Goal: Find contact information: Find contact information

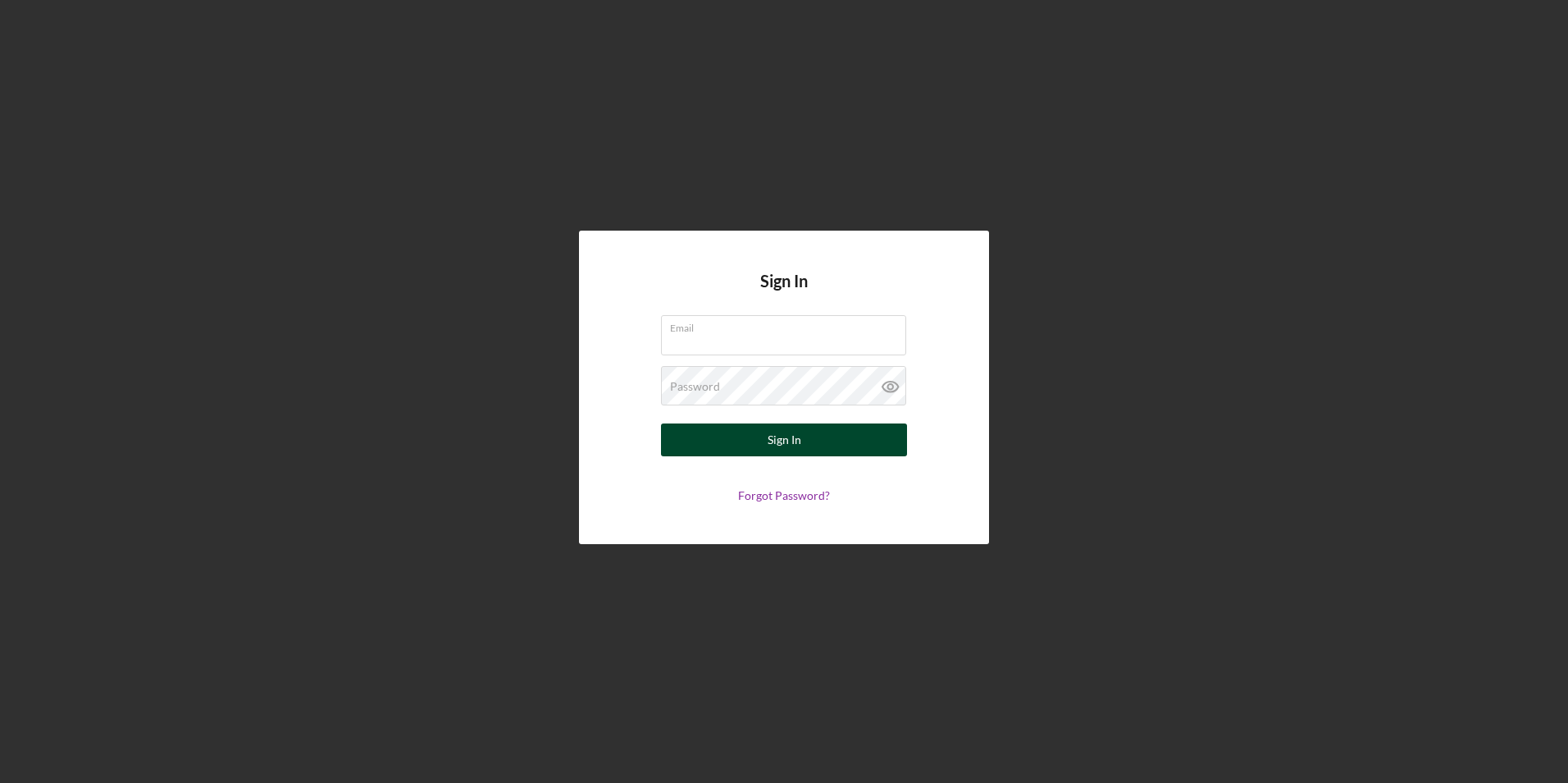
type input "[EMAIL_ADDRESS][DOMAIN_NAME]"
click at [777, 444] on div "Sign In" at bounding box center [784, 440] width 34 height 33
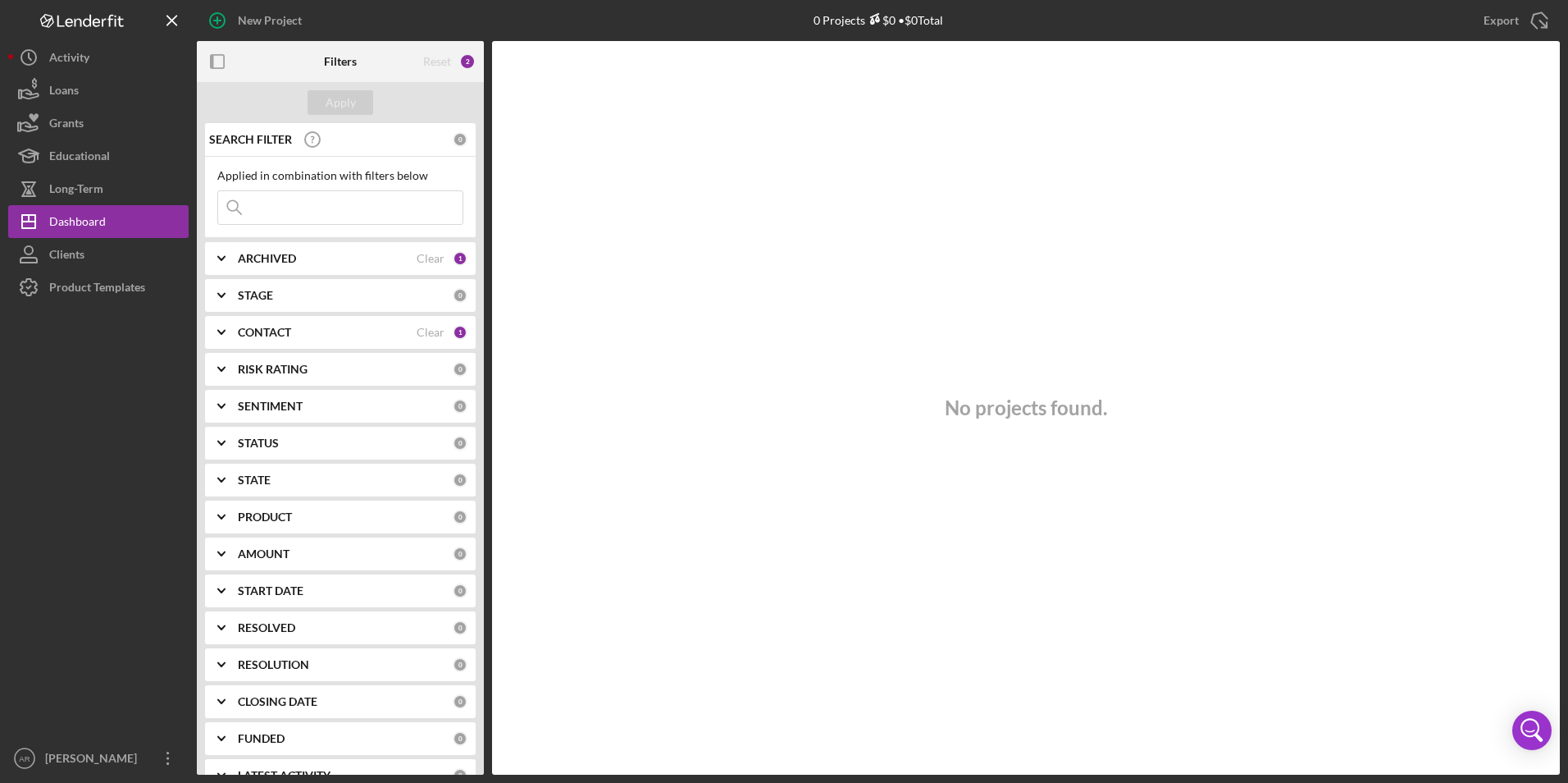
click at [304, 201] on input at bounding box center [341, 207] width 244 height 33
click at [79, 432] on div at bounding box center [99, 522] width 181 height 438
click at [70, 96] on div "Loans" at bounding box center [64, 92] width 29 height 37
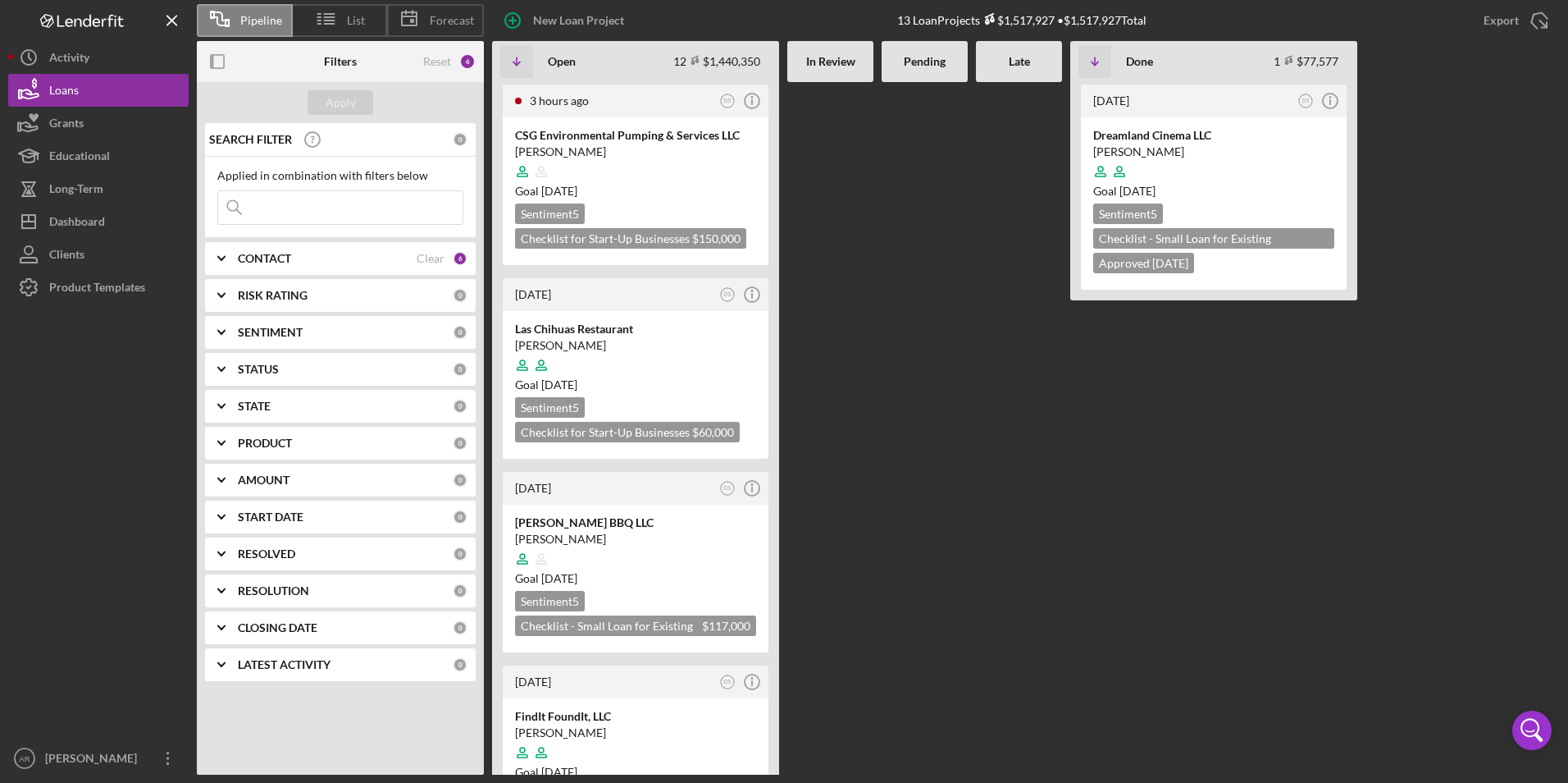
drag, startPoint x: 1001, startPoint y: 233, endPoint x: 887, endPoint y: 246, distance: 114.7
click at [996, 236] on div at bounding box center [1019, 428] width 86 height 693
click at [65, 259] on div "Clients" at bounding box center [66, 256] width 35 height 37
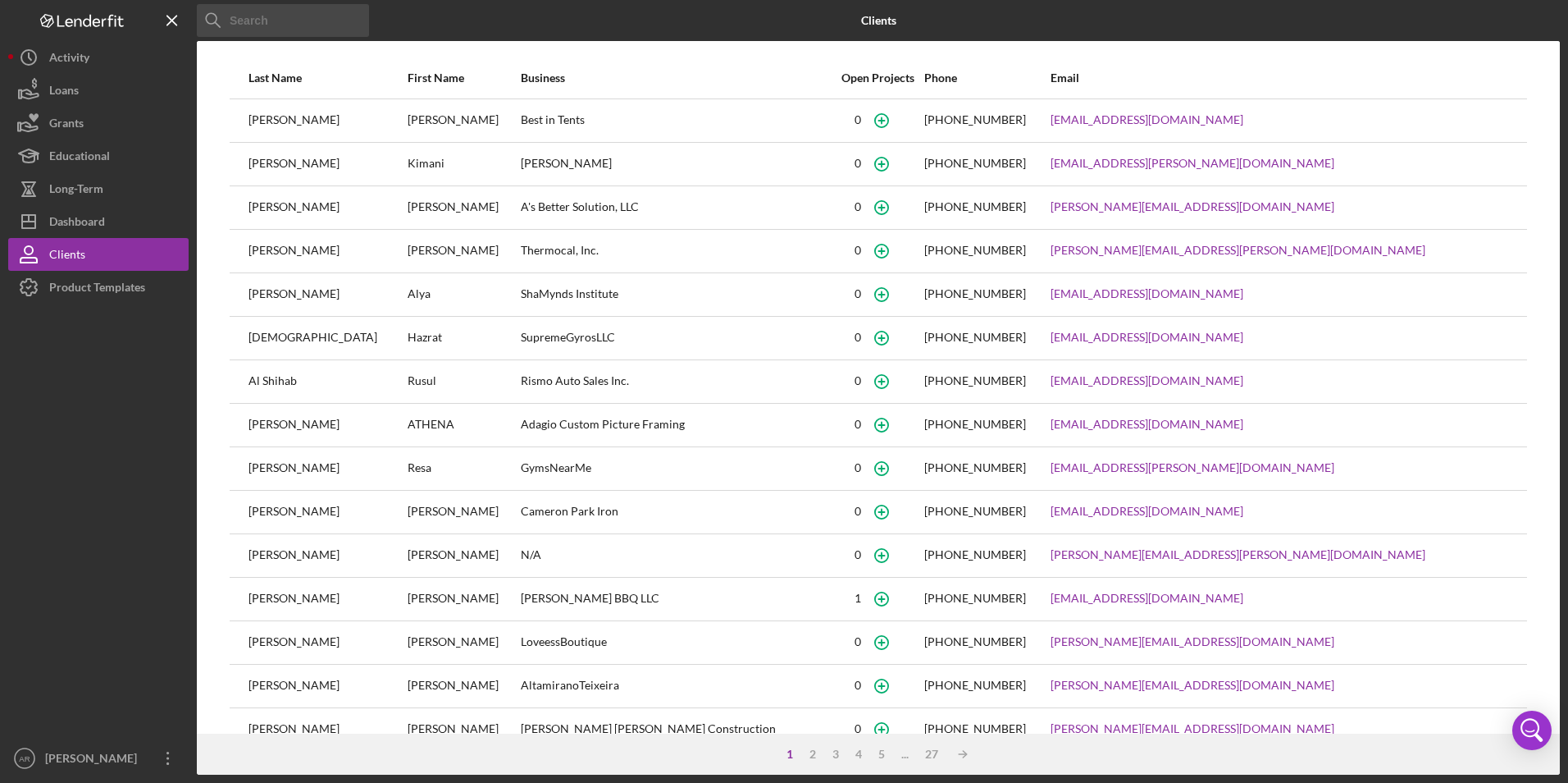
click at [234, 20] on input at bounding box center [283, 21] width 172 height 33
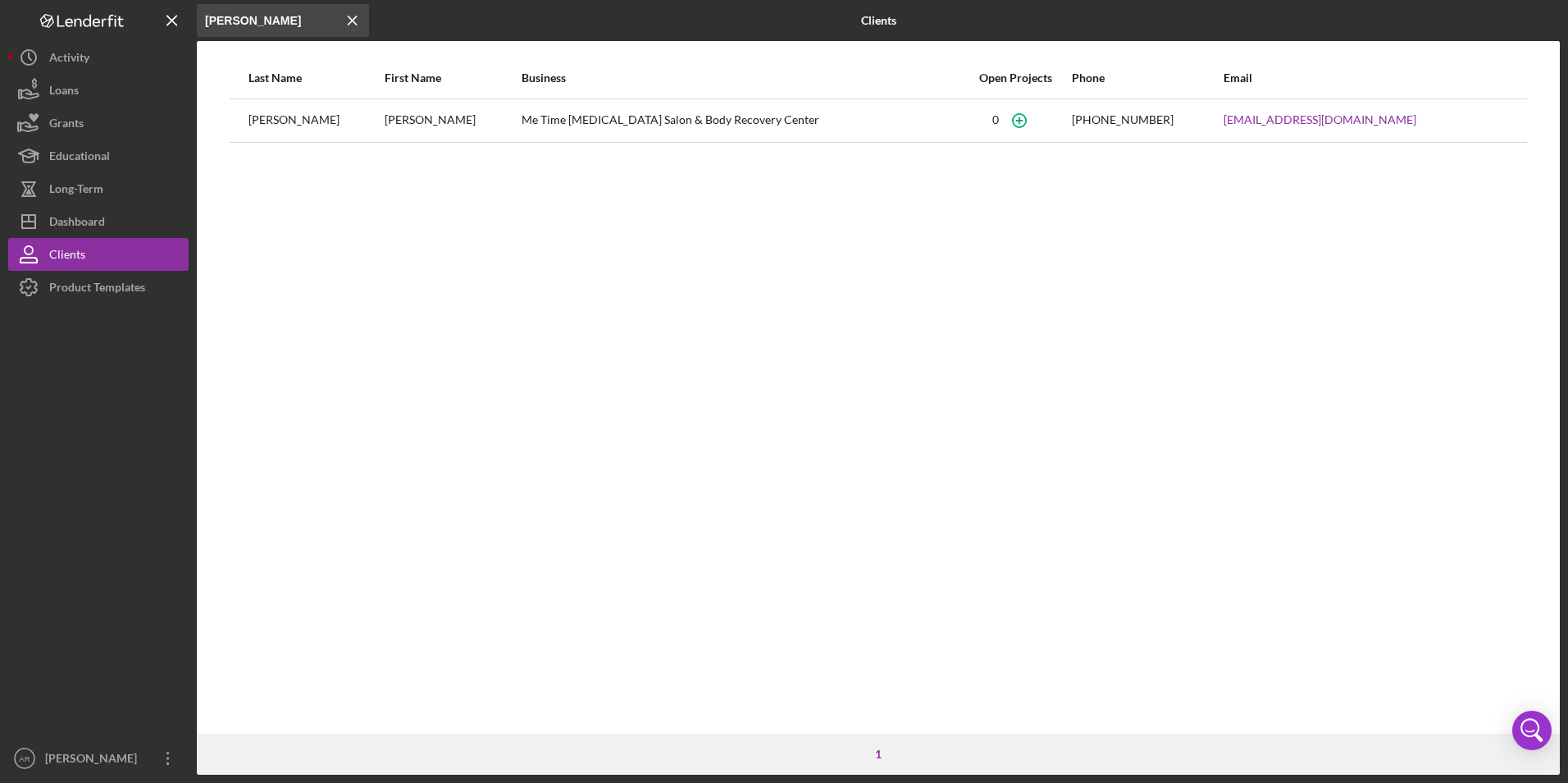
type input "[PERSON_NAME]"
click at [521, 122] on div "Me Time [MEDICAL_DATA] Salon & Body Recovery Center" at bounding box center [741, 120] width 439 height 41
click at [270, 105] on div "[PERSON_NAME]" at bounding box center [316, 120] width 134 height 41
drag, startPoint x: 431, startPoint y: 127, endPoint x: 503, endPoint y: 117, distance: 72.7
click at [432, 127] on div "[PERSON_NAME]" at bounding box center [452, 120] width 134 height 41
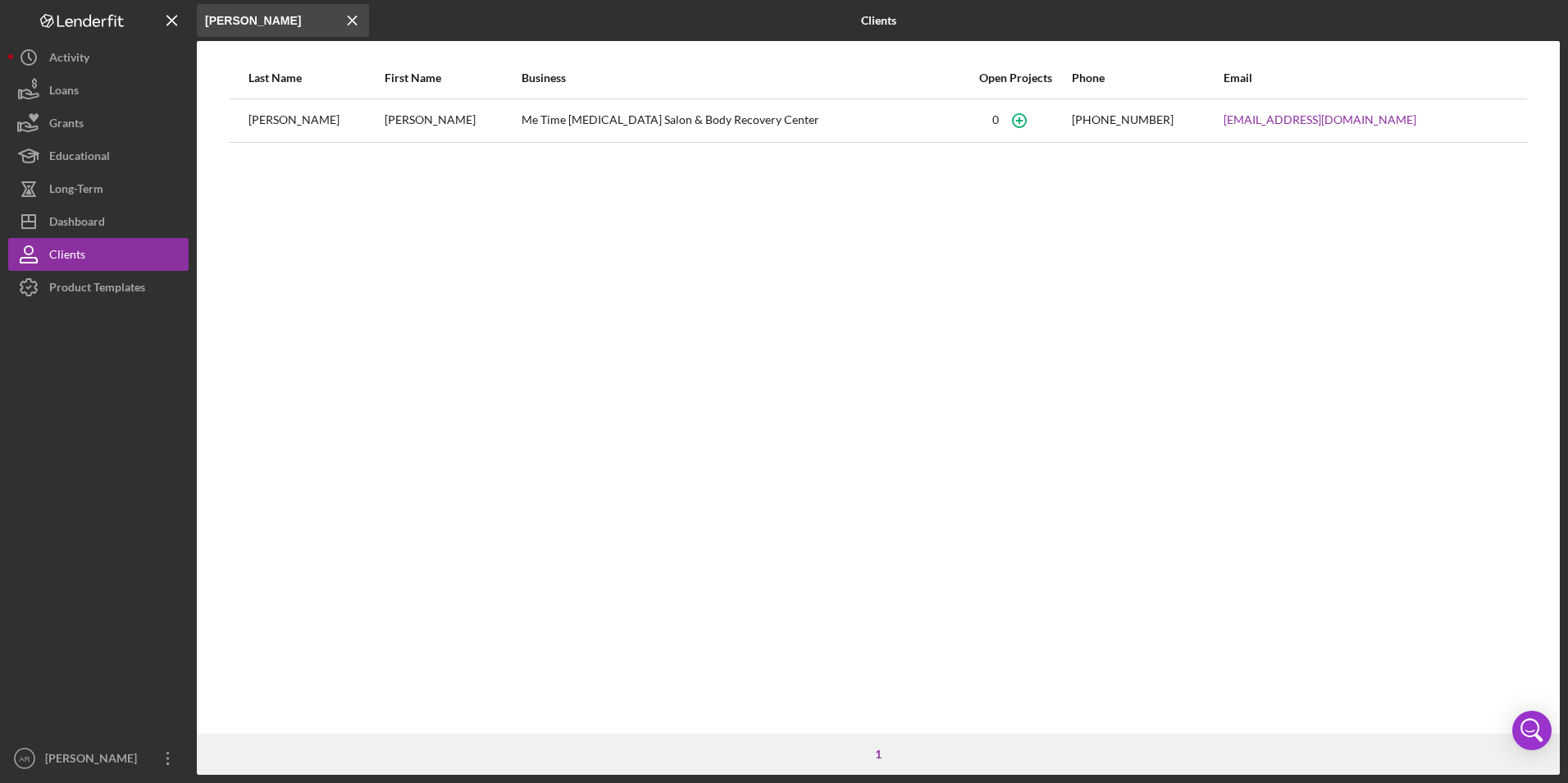
click at [521, 117] on div "Me Time [MEDICAL_DATA] Salon & Body Recovery Center" at bounding box center [741, 120] width 439 height 41
click at [1188, 126] on div "[PHONE_NUMBER]" at bounding box center [1147, 120] width 150 height 41
click at [1149, 123] on div "[PHONE_NUMBER]" at bounding box center [1122, 120] width 101 height 13
click at [1288, 113] on div "[EMAIL_ADDRESS][DOMAIN_NAME]" at bounding box center [1366, 120] width 285 height 41
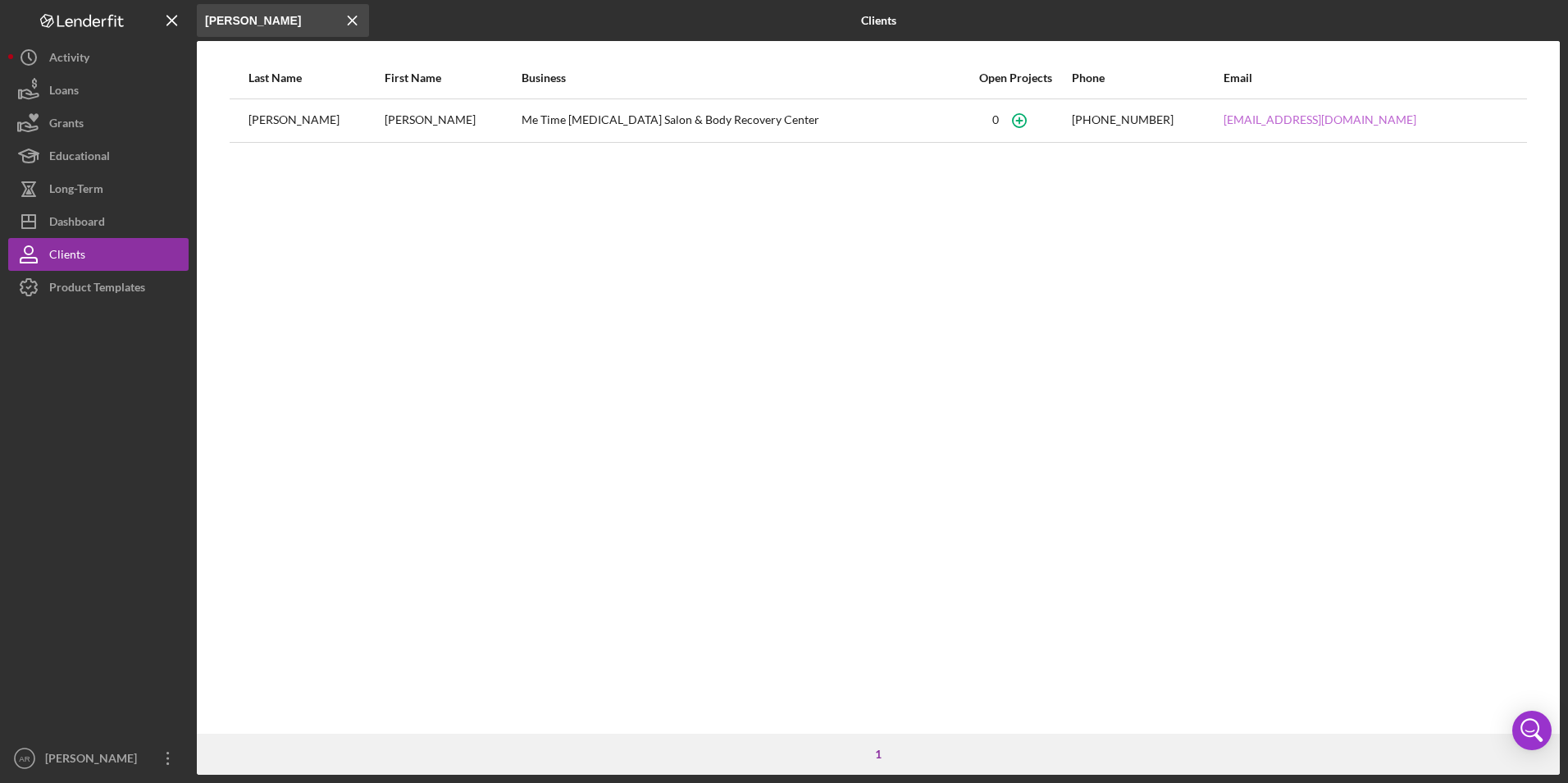
click at [1283, 121] on link "[EMAIL_ADDRESS][DOMAIN_NAME]" at bounding box center [1320, 120] width 193 height 13
click at [83, 79] on button "Loans" at bounding box center [99, 90] width 181 height 33
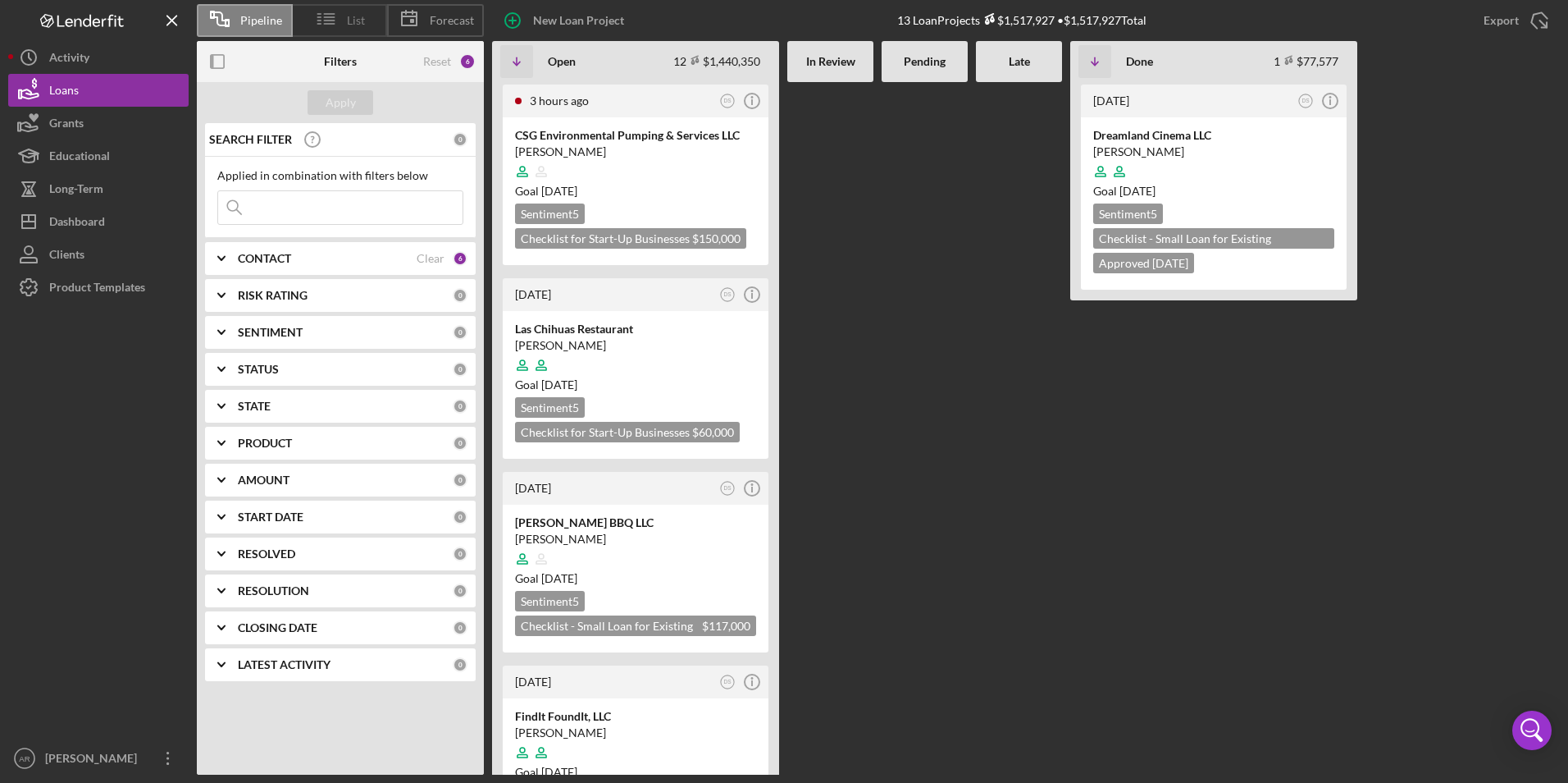
click at [317, 14] on line at bounding box center [319, 14] width 3 height 0
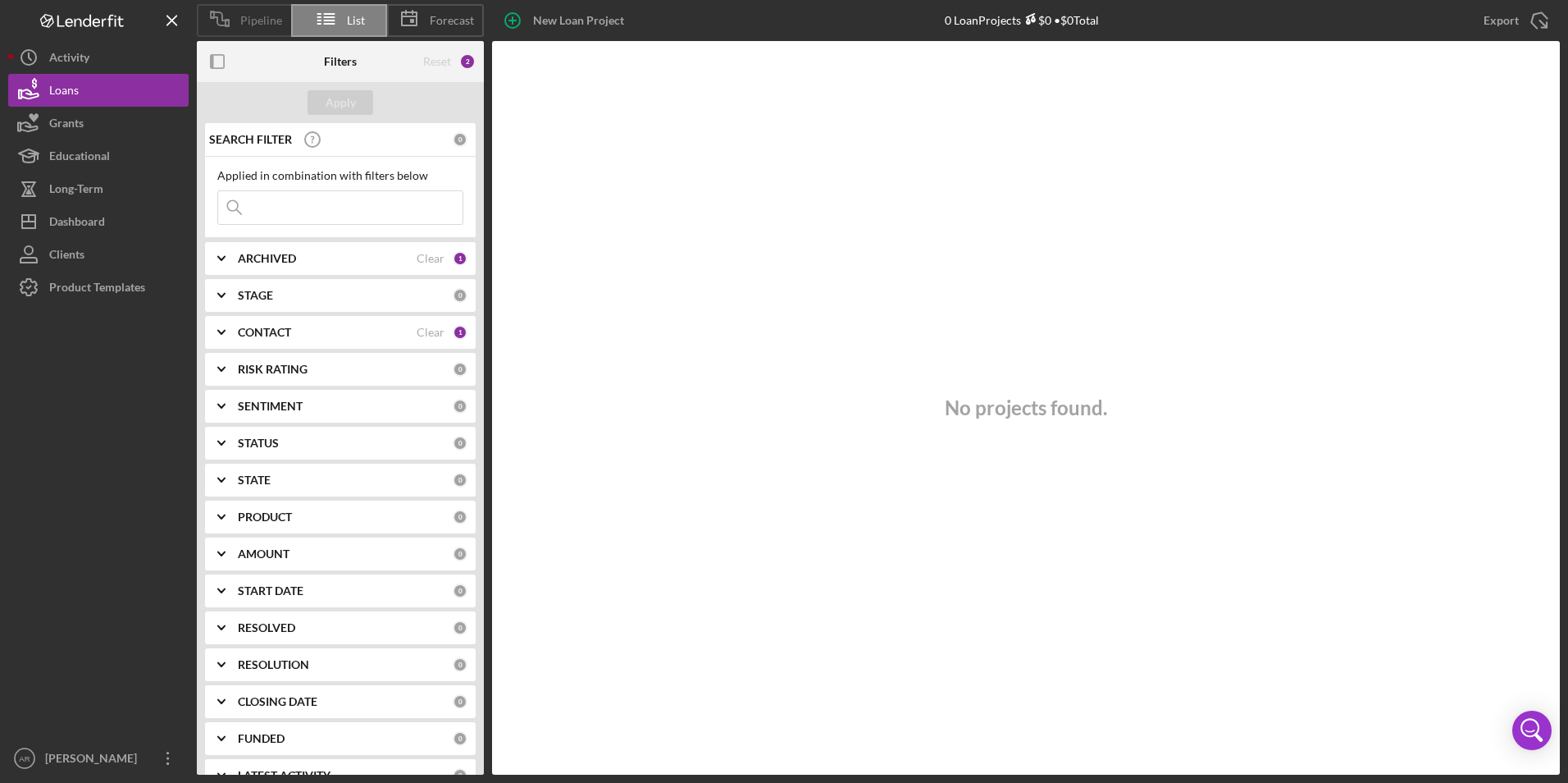
click at [251, 17] on span "Pipeline" at bounding box center [261, 20] width 42 height 13
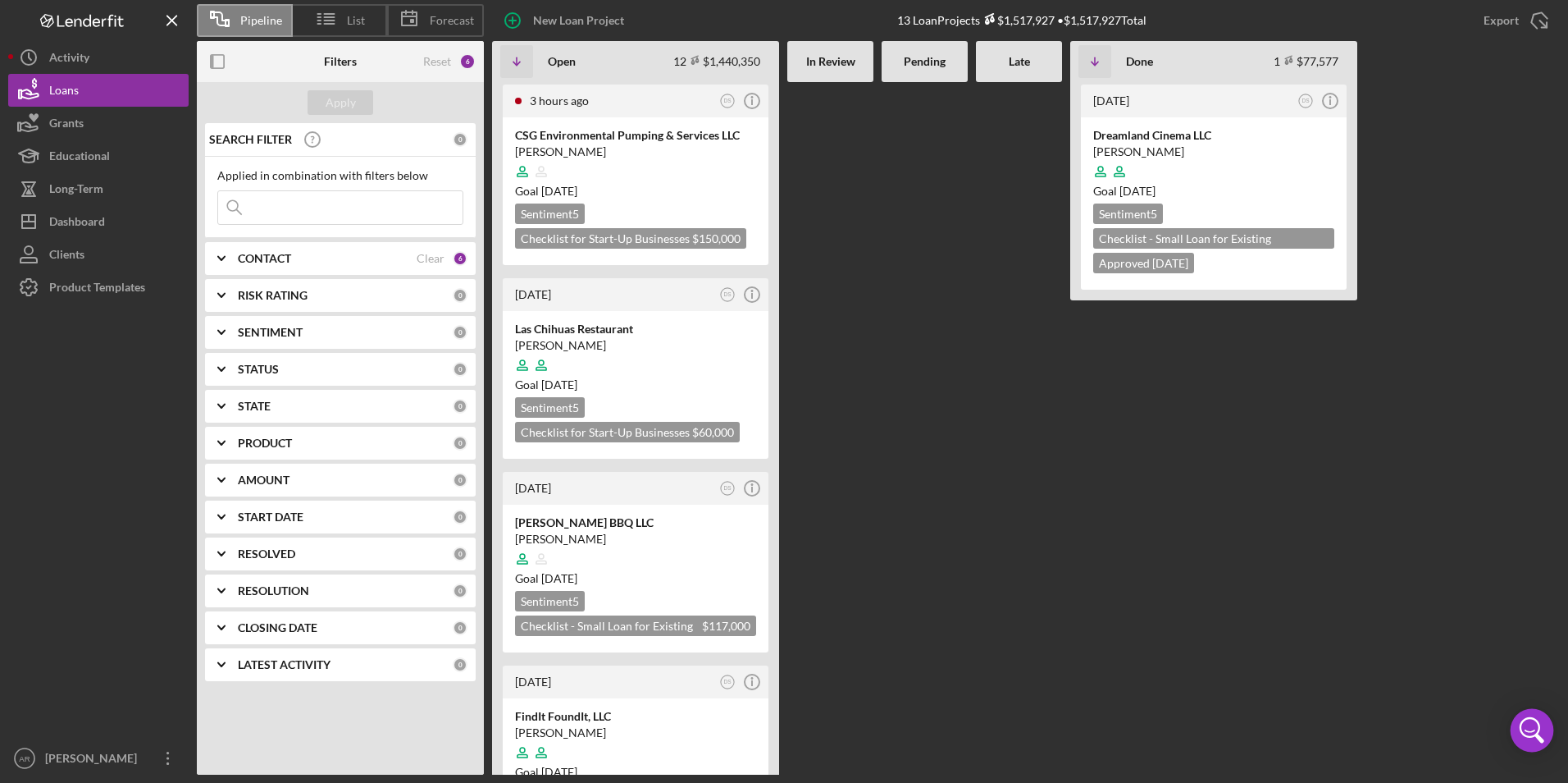
click at [1528, 729] on icon "Open Intercom Messenger" at bounding box center [1532, 731] width 40 height 40
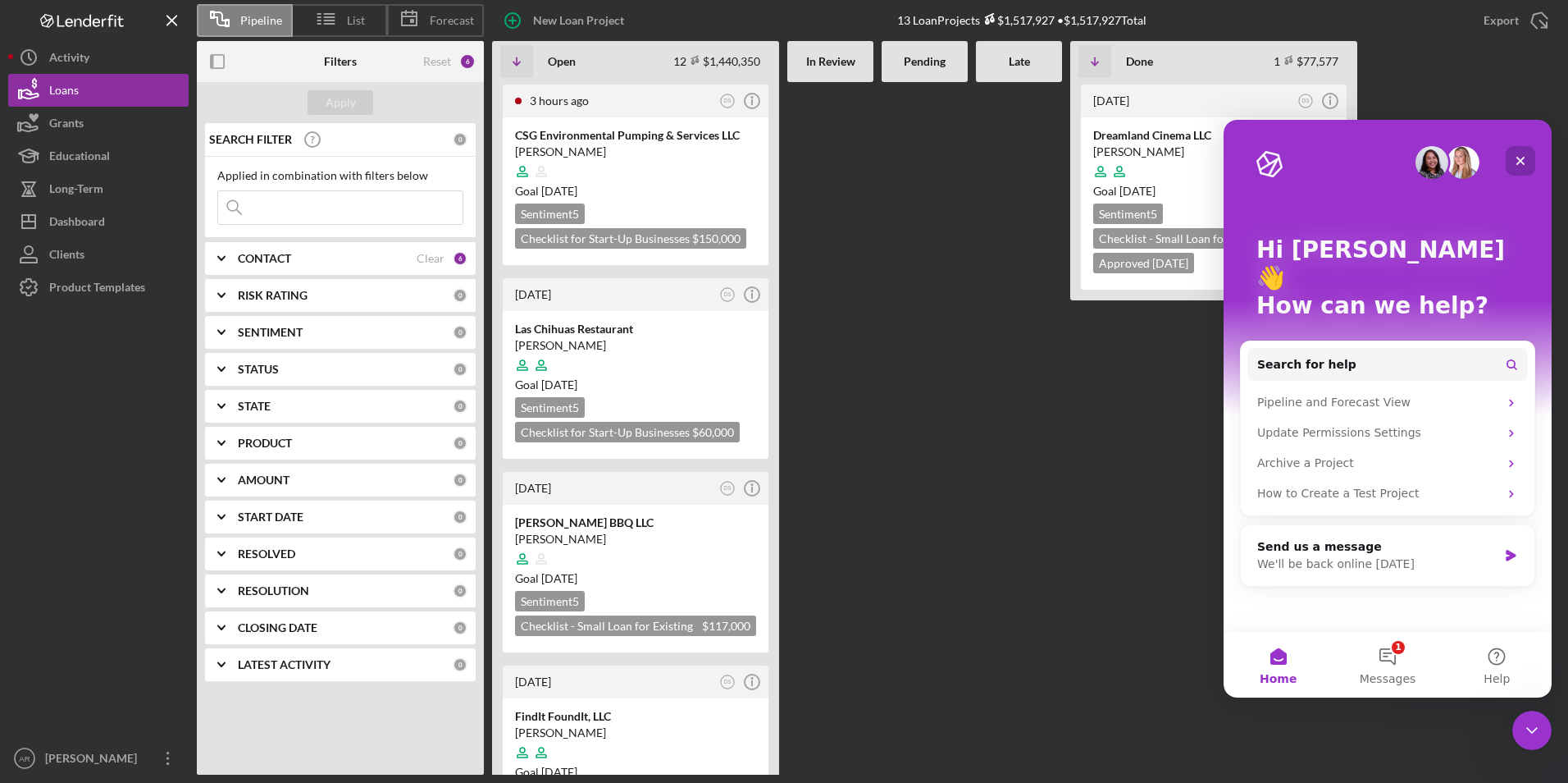
click at [1519, 156] on icon "Close" at bounding box center [1520, 160] width 13 height 13
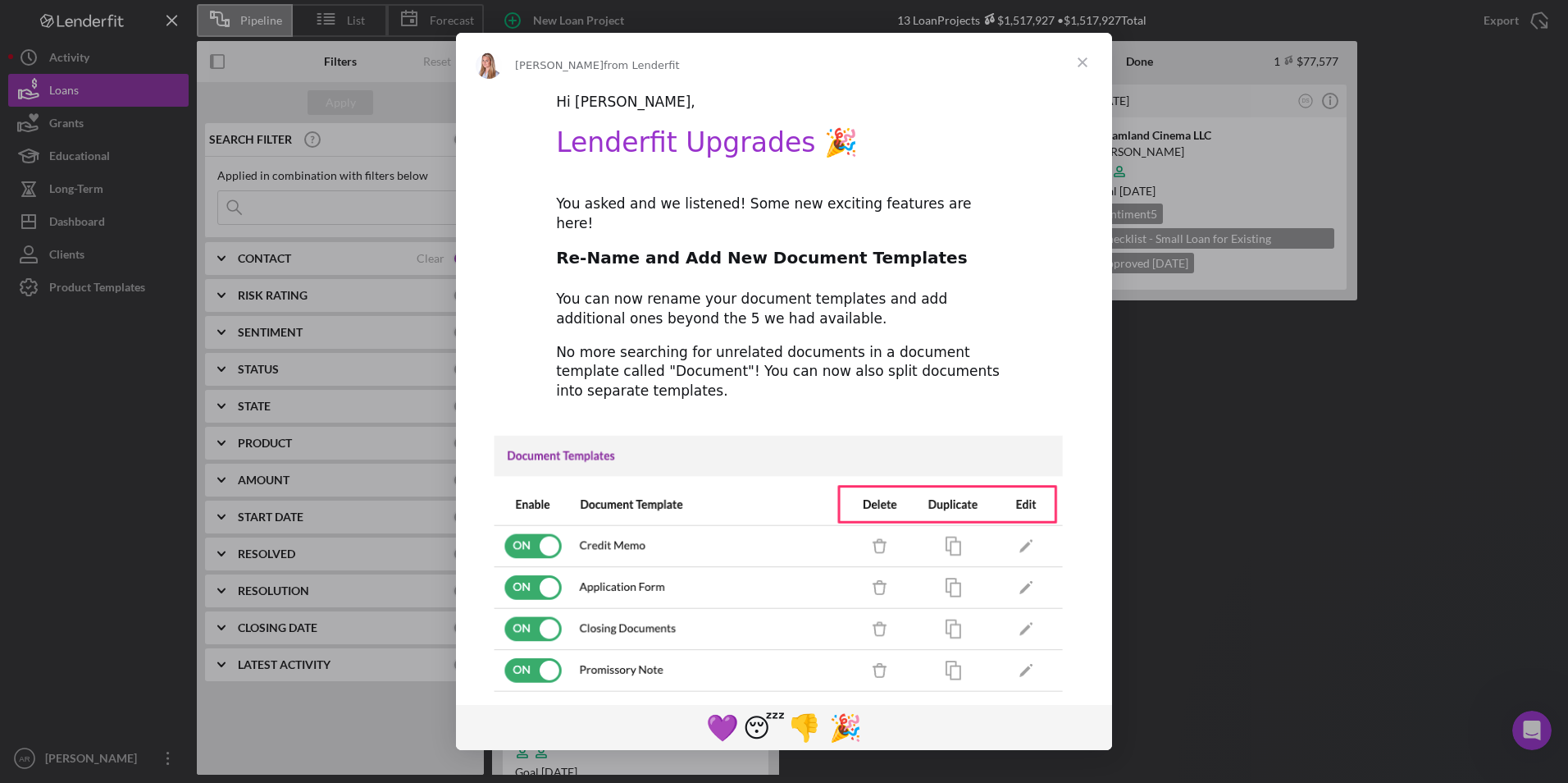
click at [1083, 57] on span "Close" at bounding box center [1082, 62] width 59 height 59
